Goal: Contribute content

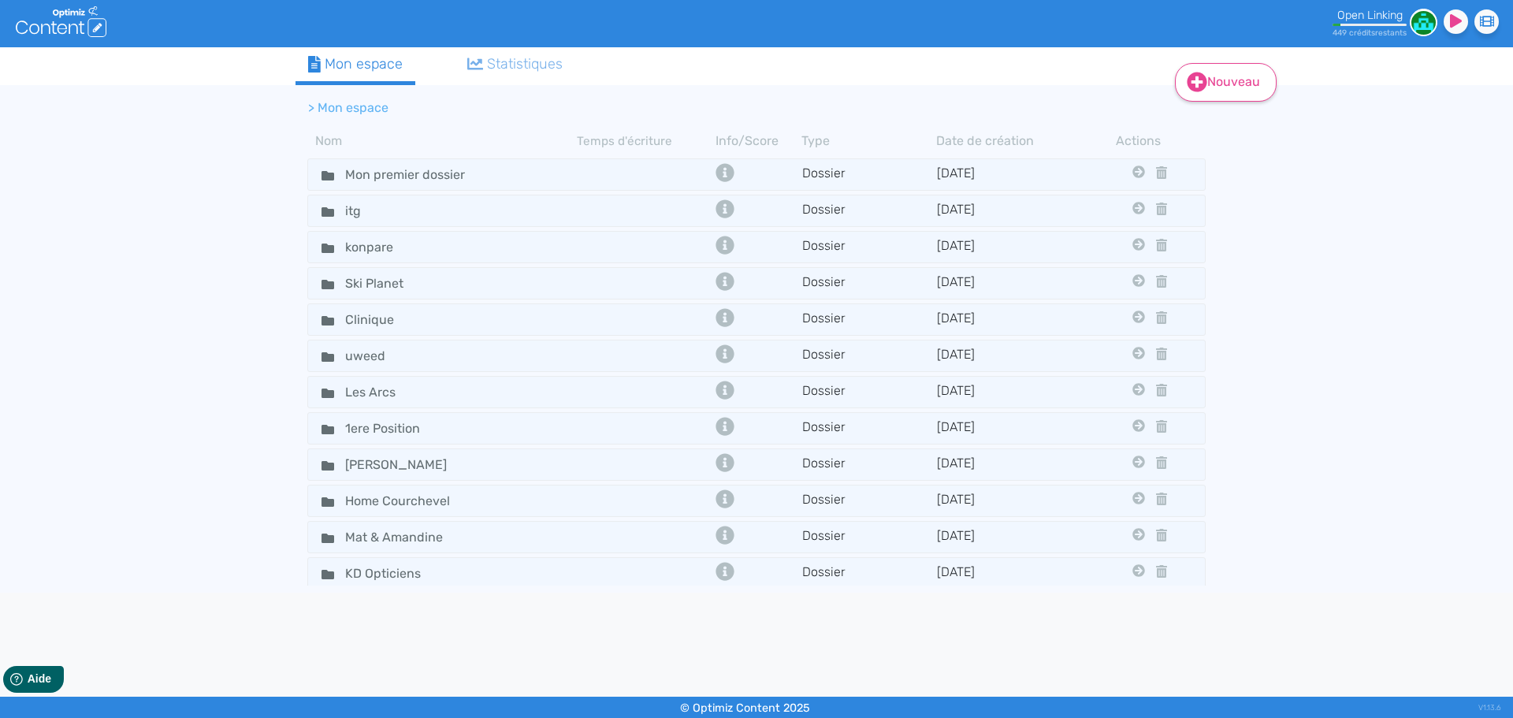
click at [1199, 72] on icon at bounding box center [1197, 82] width 20 height 20
click at [1213, 158] on button "Dossier" at bounding box center [1237, 160] width 126 height 25
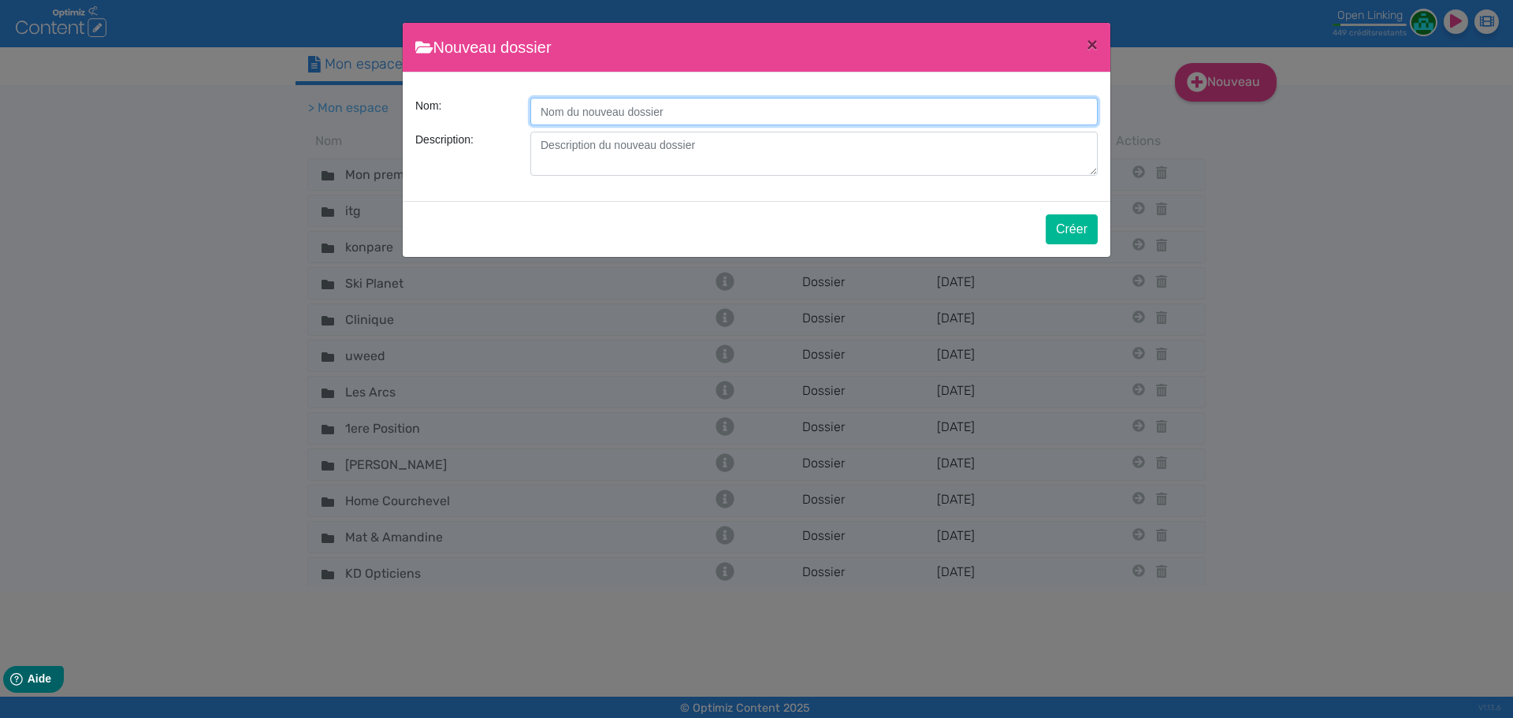
click at [706, 125] on input "Description:" at bounding box center [813, 112] width 567 height 28
type input "Cerland"
click at [1061, 231] on button "Créer" at bounding box center [1072, 229] width 52 height 30
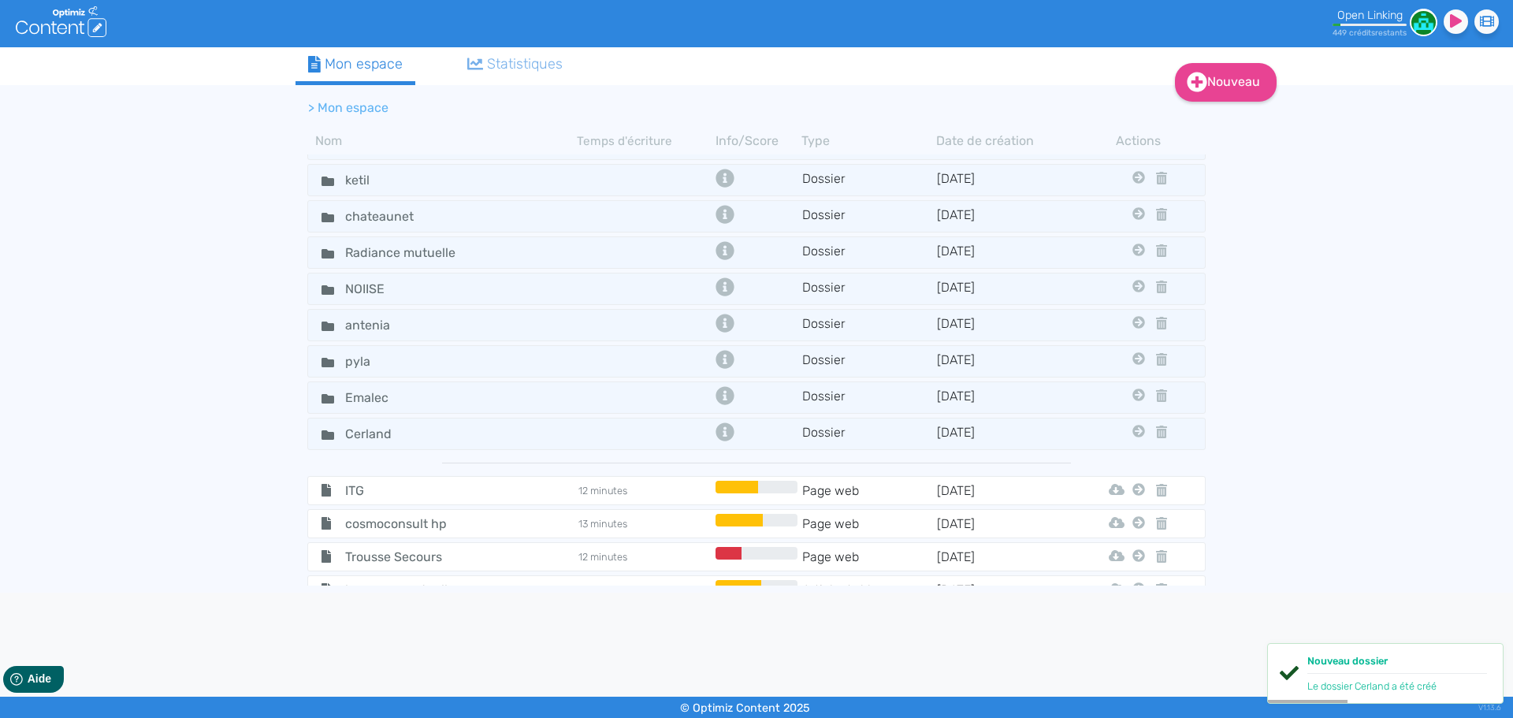
scroll to position [946, 0]
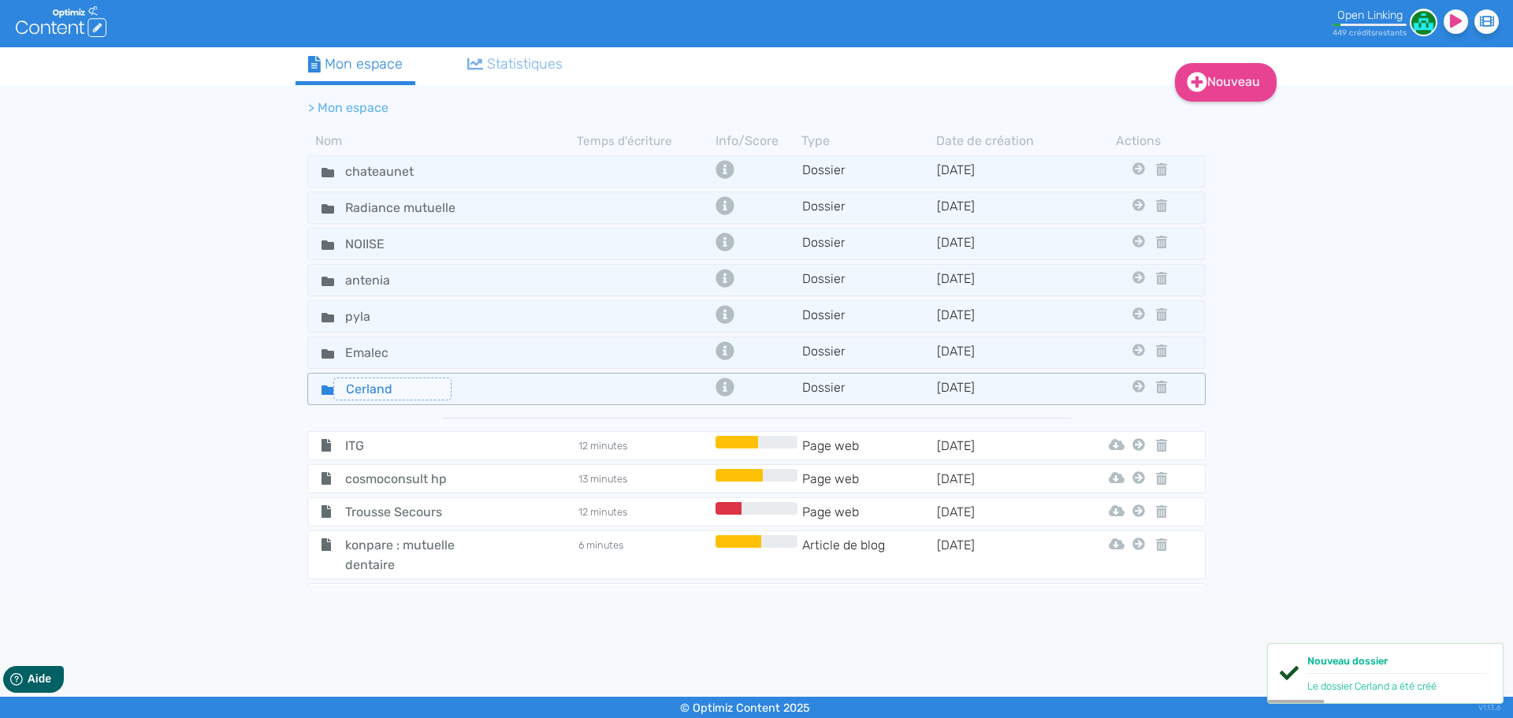
click at [384, 391] on input "Cerland" at bounding box center [392, 389] width 118 height 23
click at [455, 392] on div "Cerland" at bounding box center [443, 389] width 266 height 23
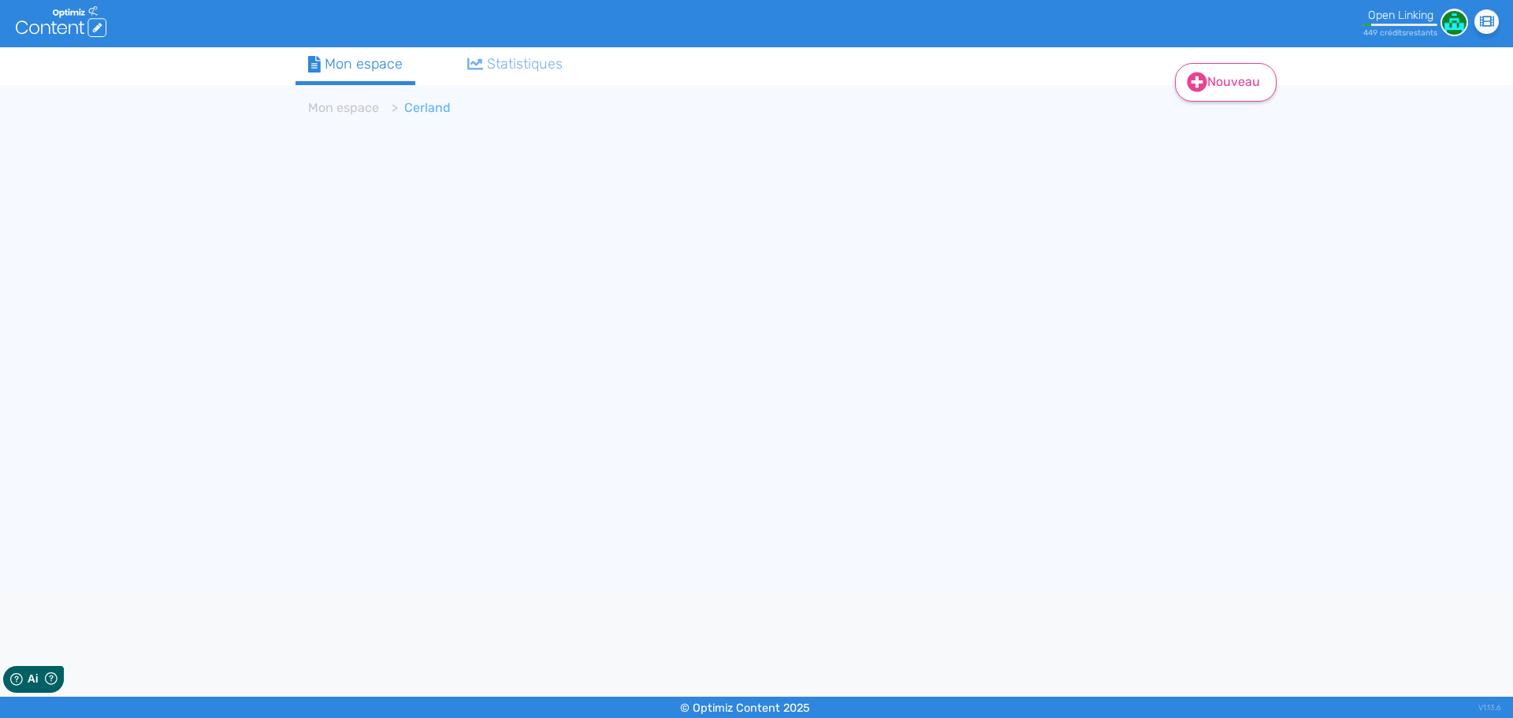
click at [1225, 85] on link "Nouveau" at bounding box center [1226, 82] width 102 height 39
click at [1220, 119] on button "Contenu" at bounding box center [1237, 122] width 126 height 25
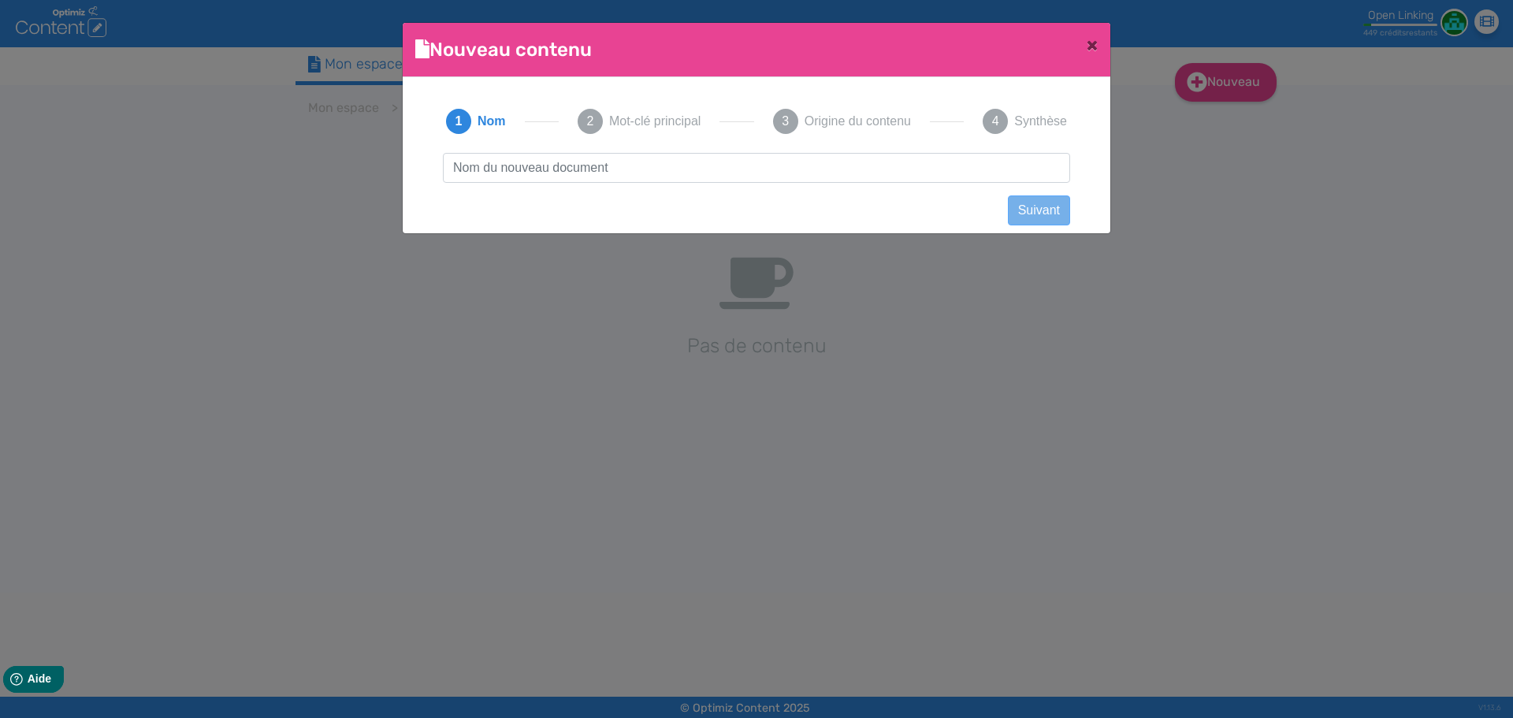
scroll to position [1, 0]
type input "[URL][DOMAIN_NAME][PERSON_NAME]"
type input "carport solaire en bois"
click at [1045, 220] on button "Suivant" at bounding box center [1039, 210] width 62 height 30
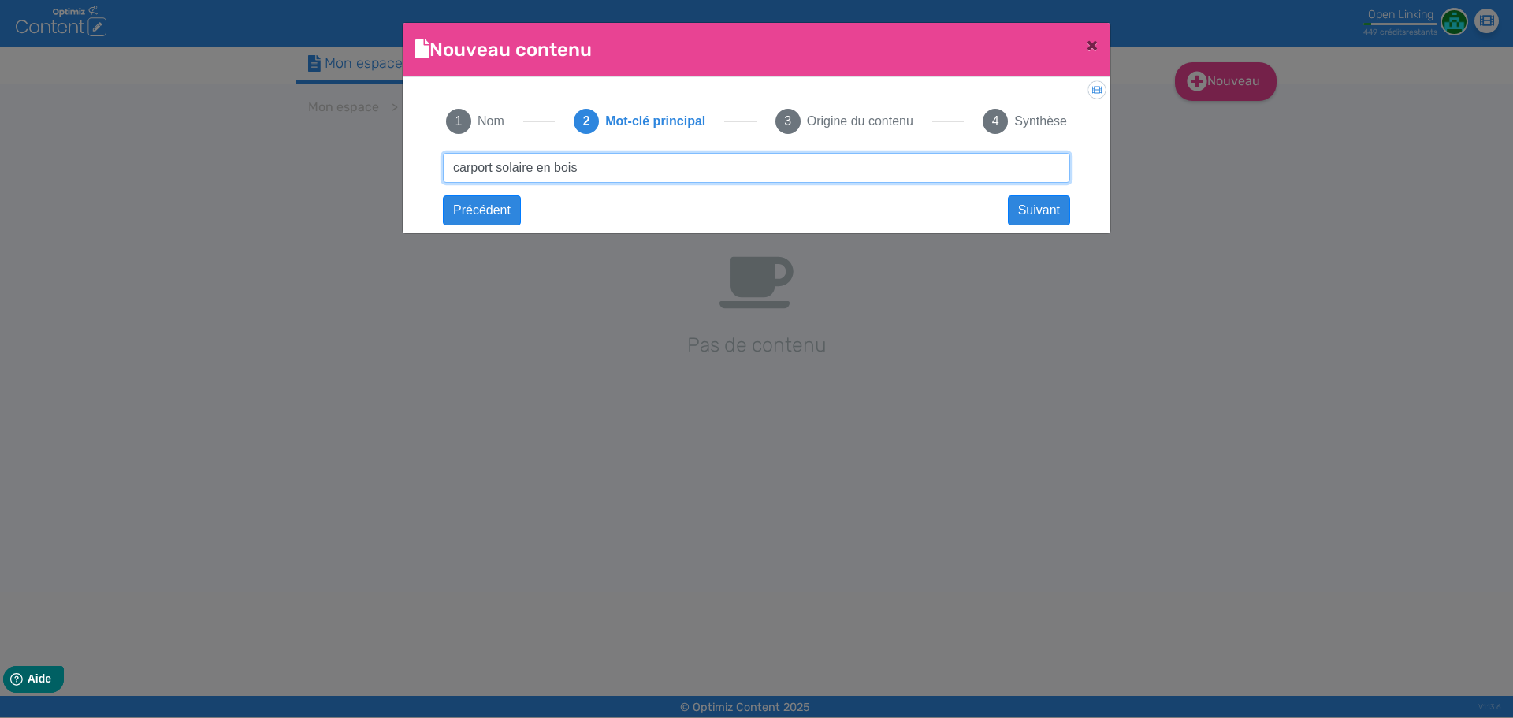
type input "carport solaire en bois"
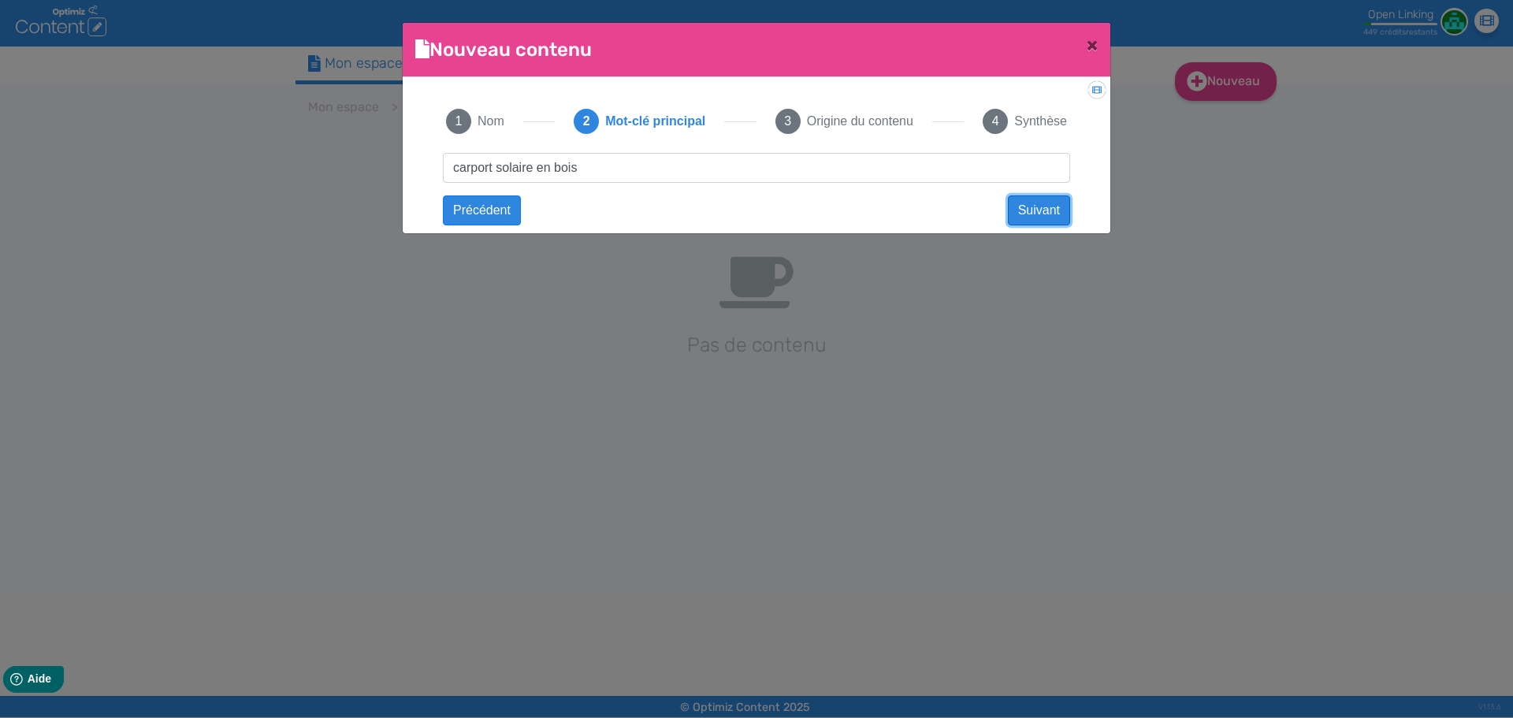
click at [1035, 205] on button "Suivant" at bounding box center [1039, 210] width 62 height 30
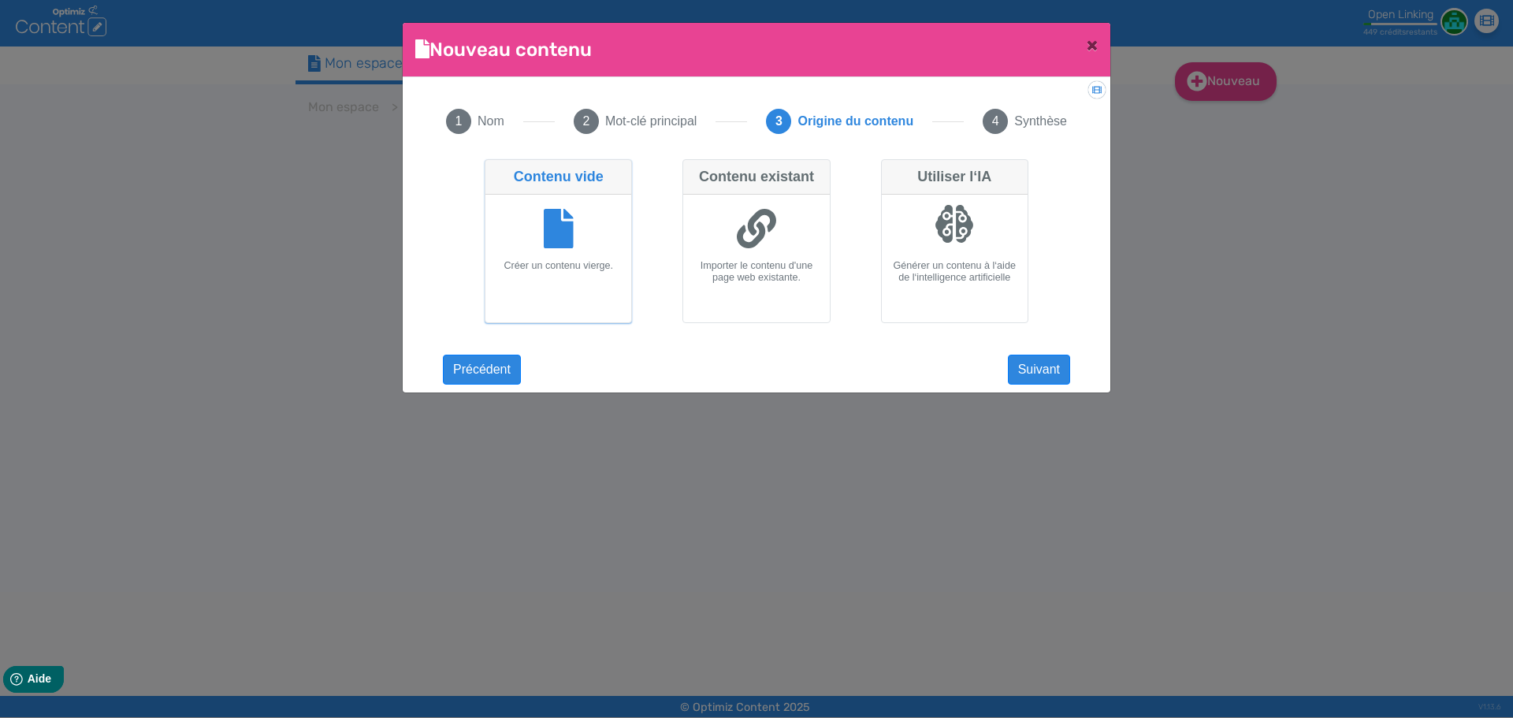
click at [795, 235] on div at bounding box center [756, 230] width 133 height 59
click at [693, 169] on input "Contenu existant Importer le contenu d'une page web existante." at bounding box center [688, 164] width 10 height 10
radio input "true"
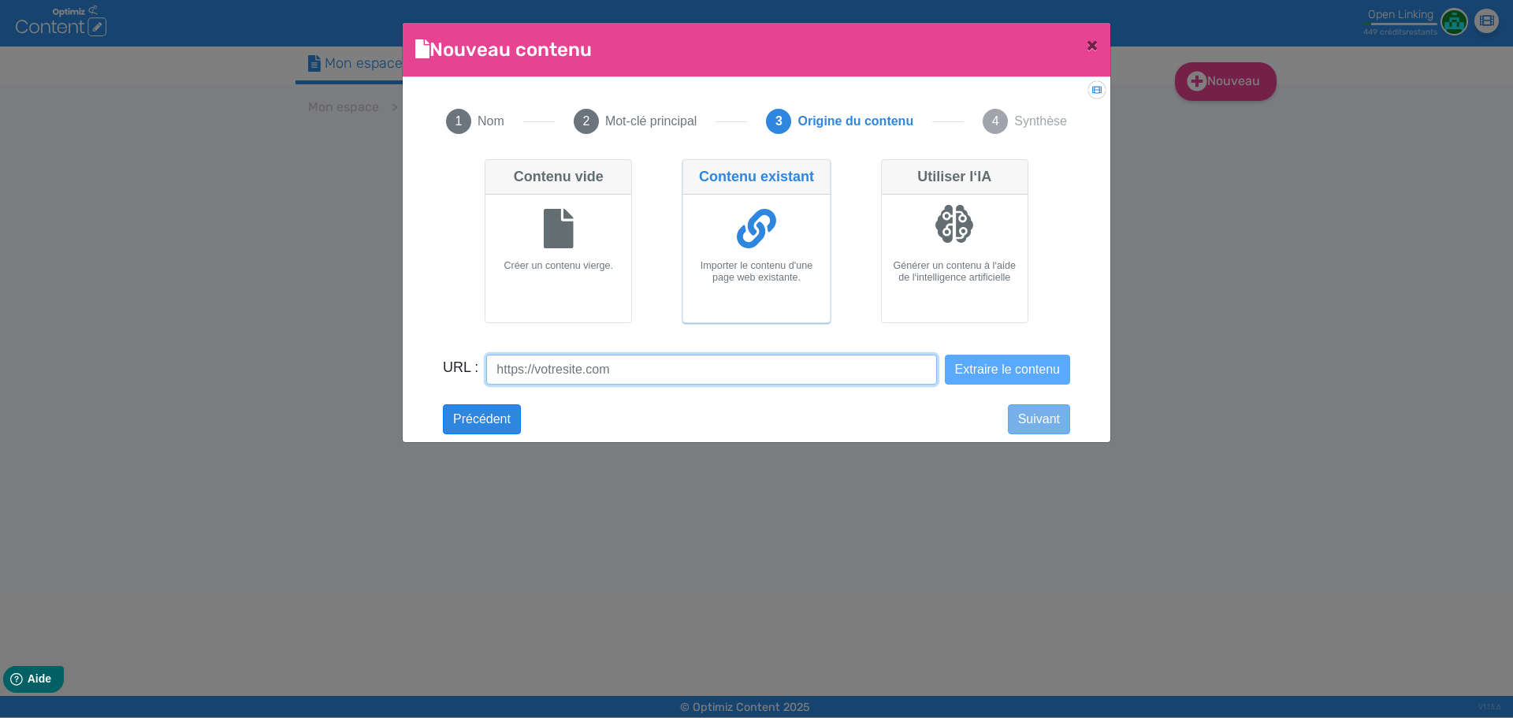
click at [794, 378] on input "URL :" at bounding box center [711, 370] width 450 height 30
paste input "[URL][DOMAIN_NAME][PERSON_NAME]"
type input "[URL][DOMAIN_NAME][PERSON_NAME]"
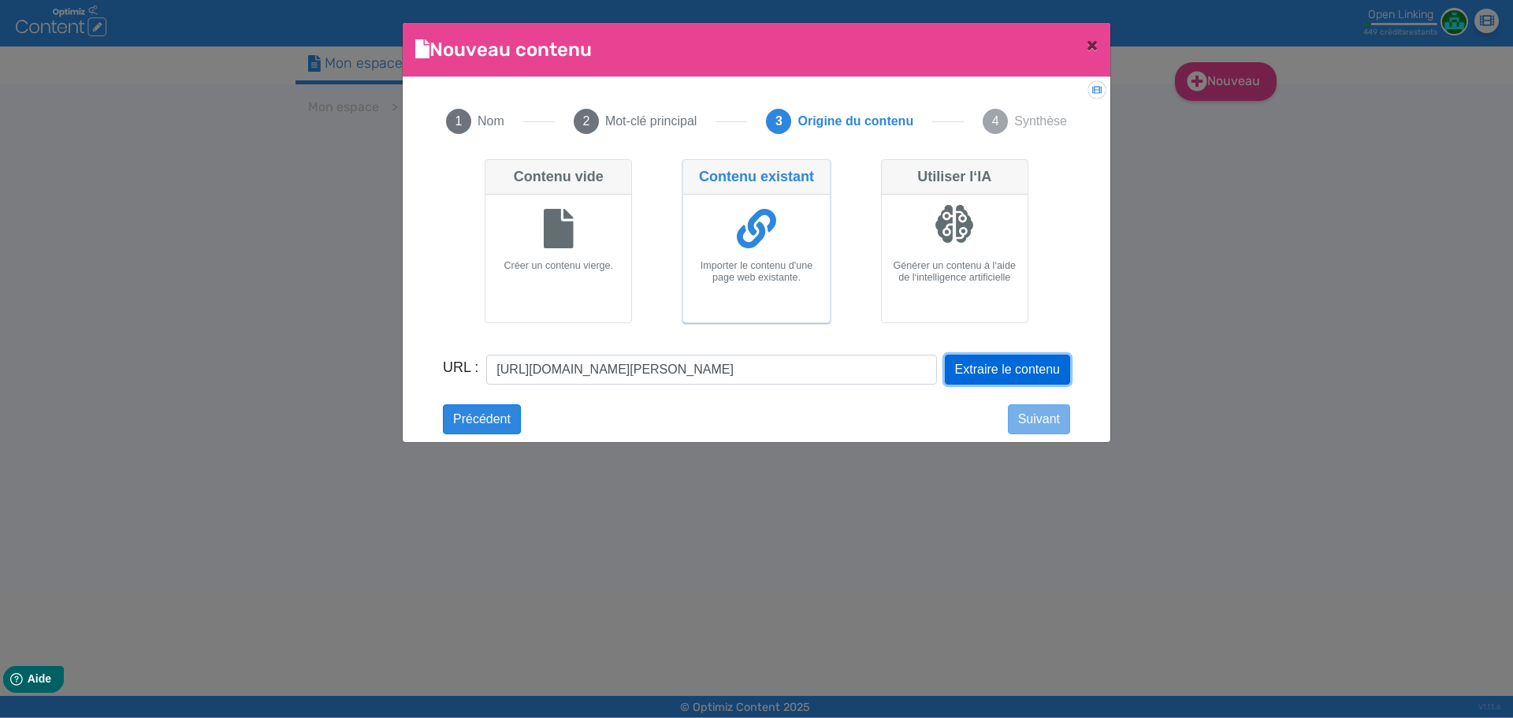
click at [1012, 367] on button "Extraire le contenu" at bounding box center [1007, 370] width 125 height 30
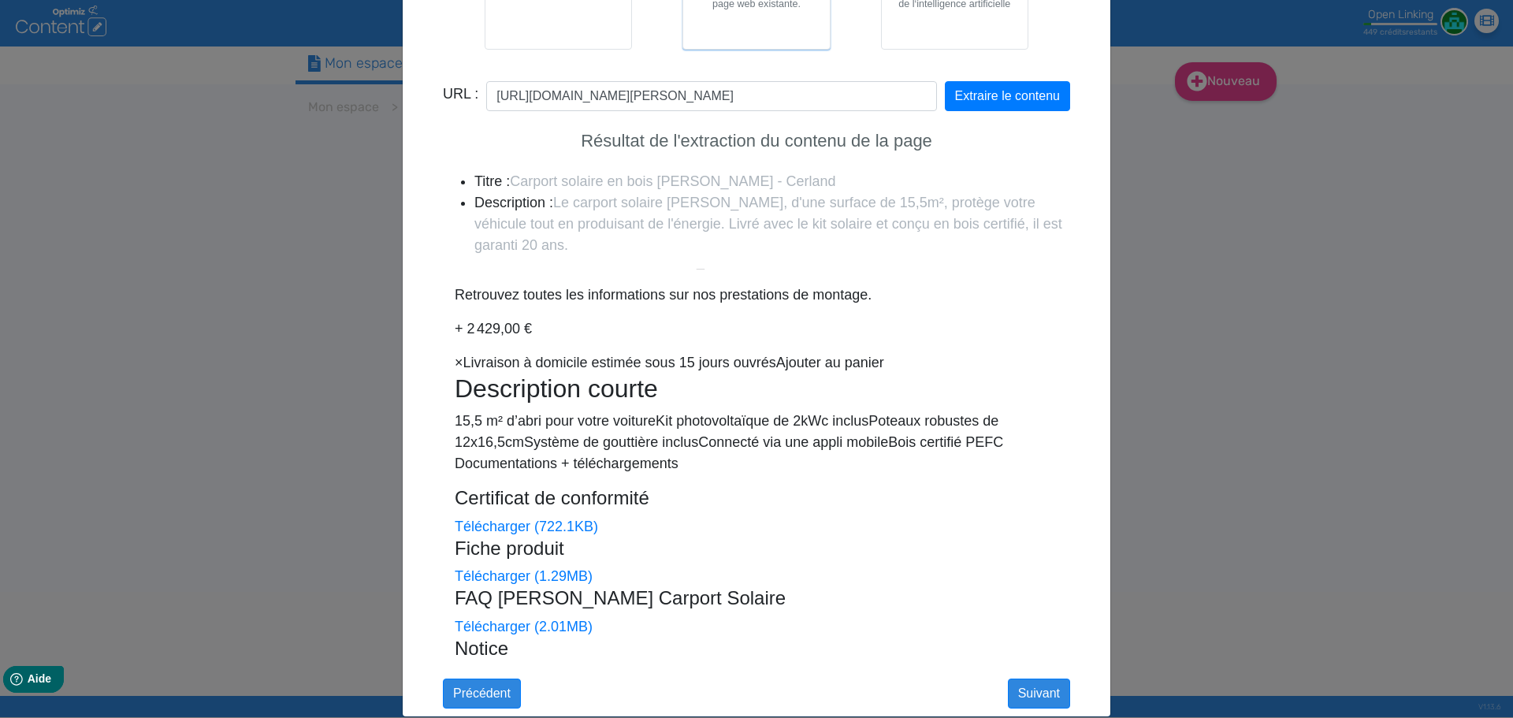
scroll to position [473, 0]
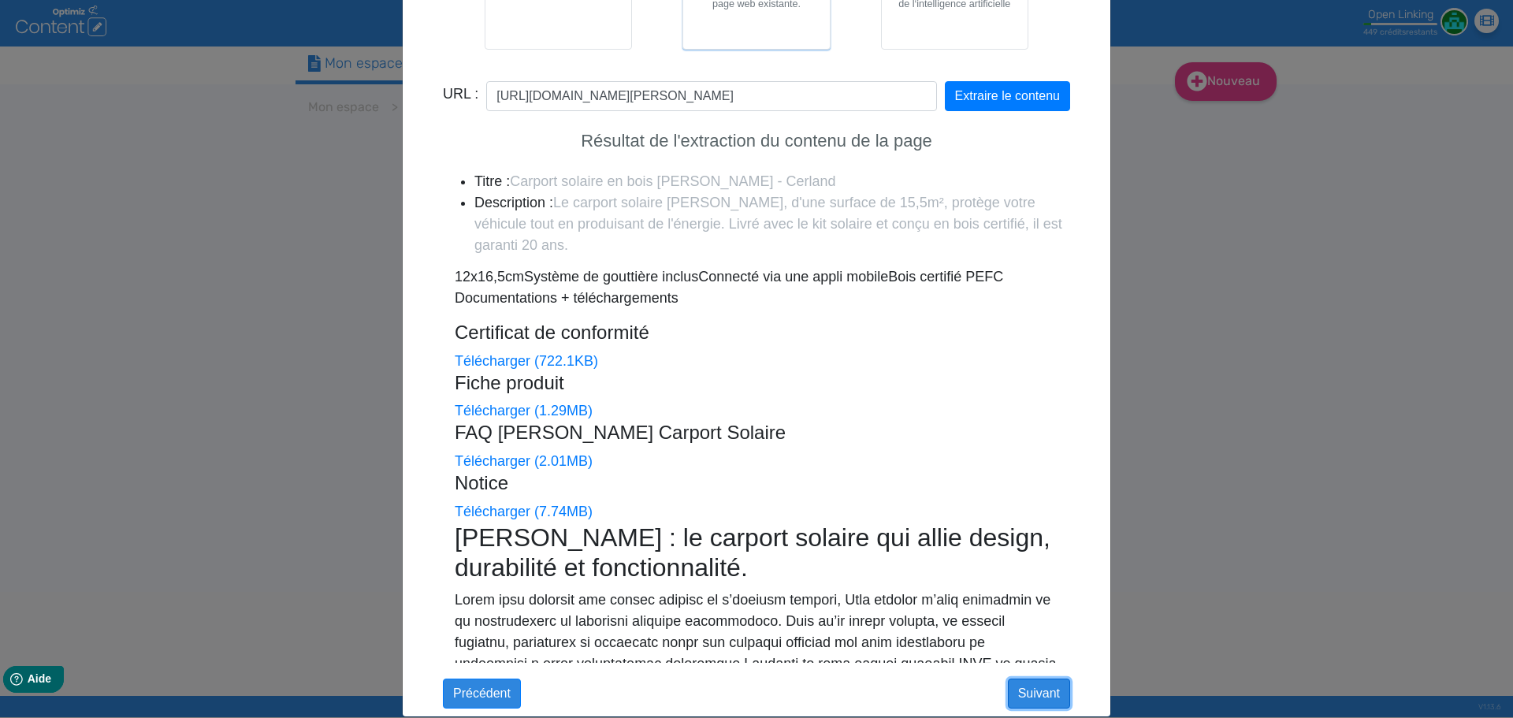
click at [1020, 687] on button "Suivant" at bounding box center [1039, 694] width 62 height 30
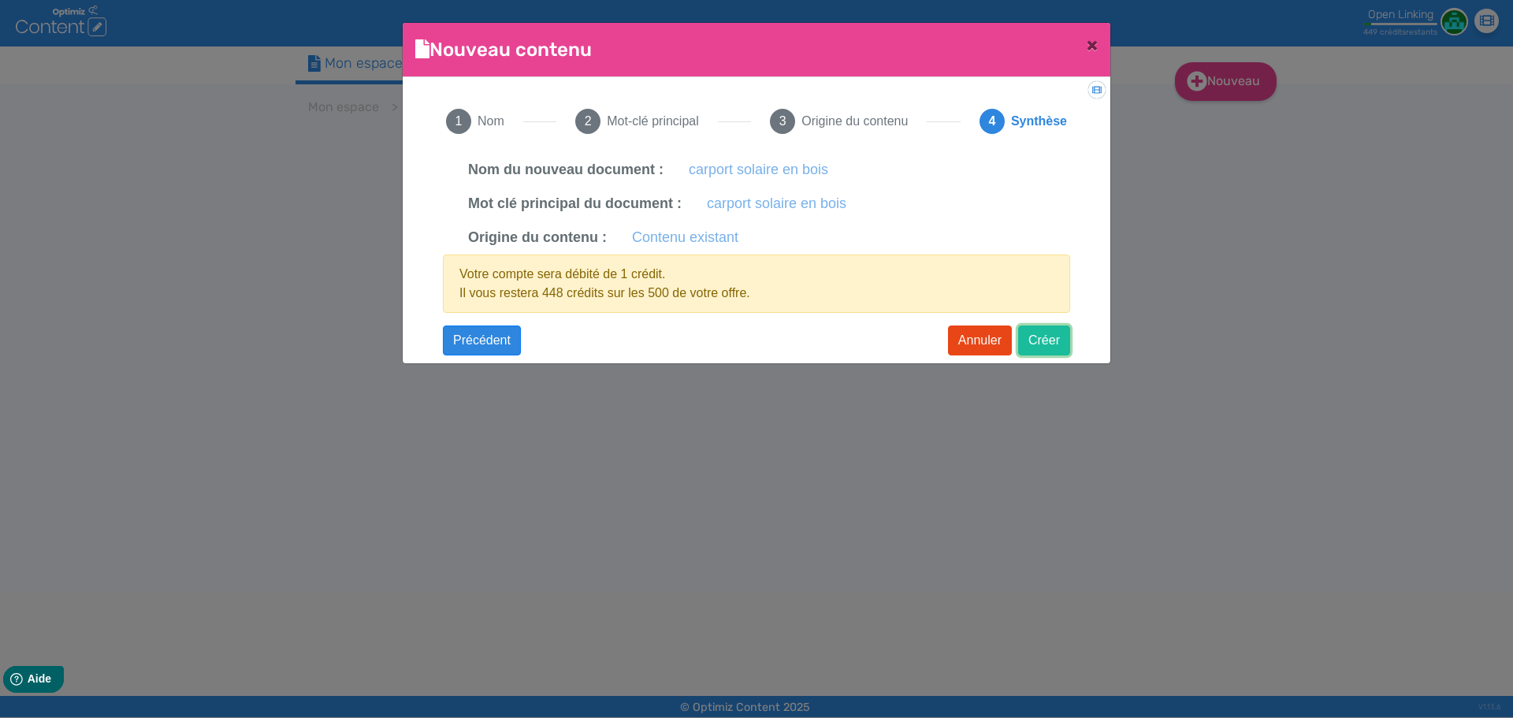
click at [1037, 336] on button "Créer" at bounding box center [1044, 341] width 52 height 30
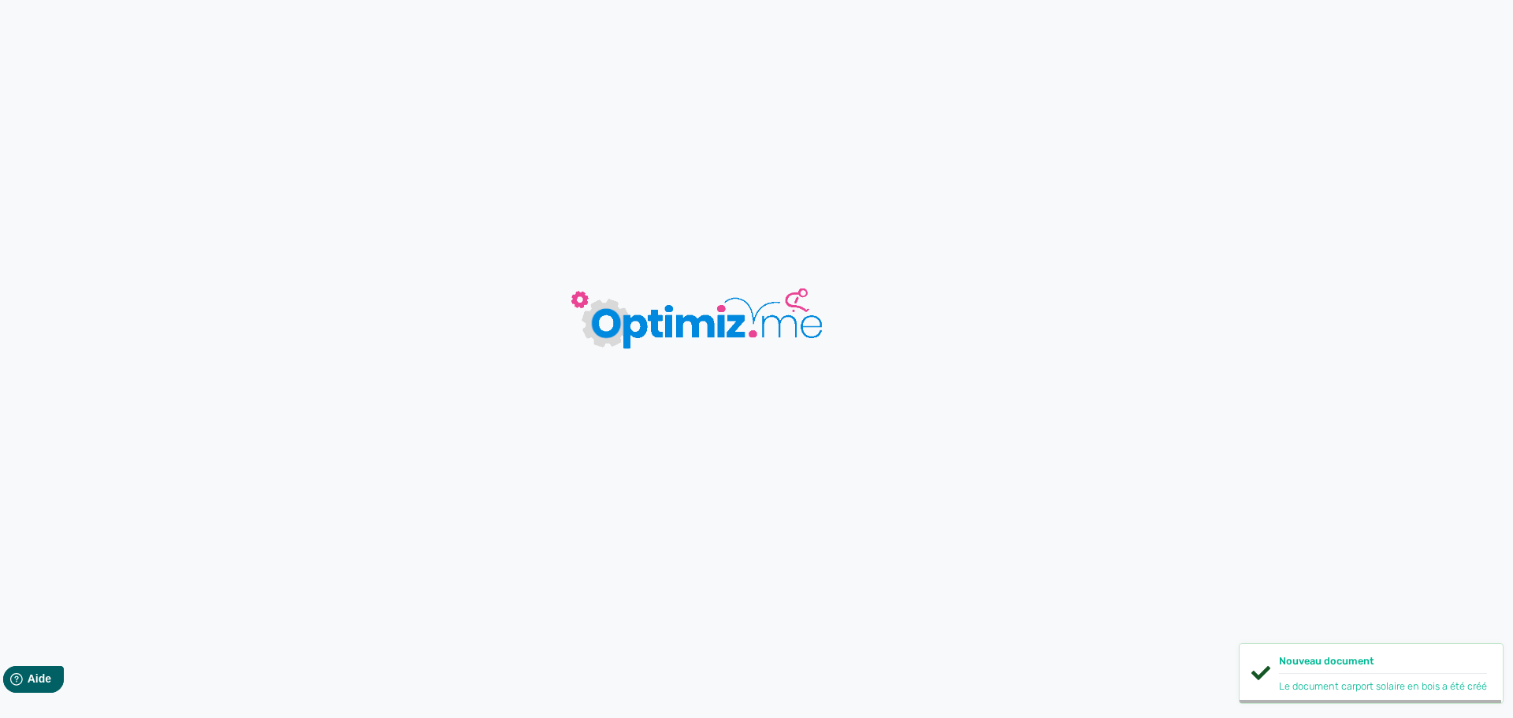
type input "carport solaire en bois"
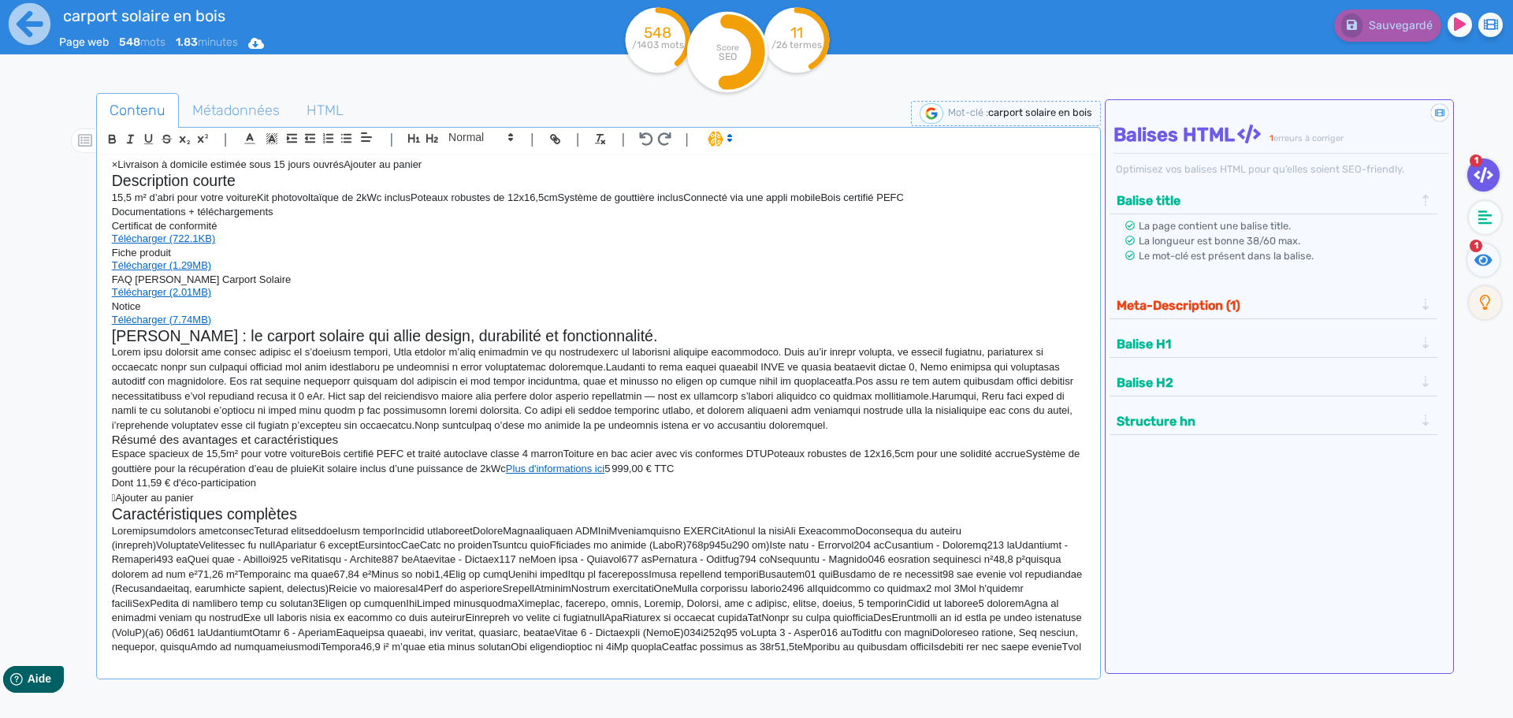
scroll to position [169, 0]
